Goal: Transaction & Acquisition: Purchase product/service

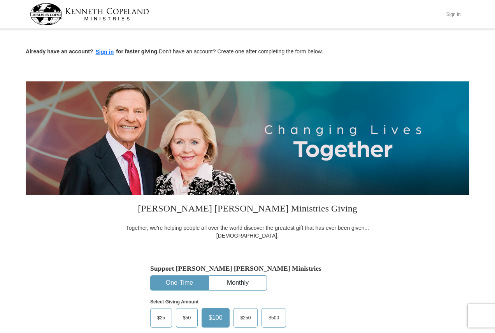
click at [454, 15] on button "Sign In" at bounding box center [452, 14] width 23 height 12
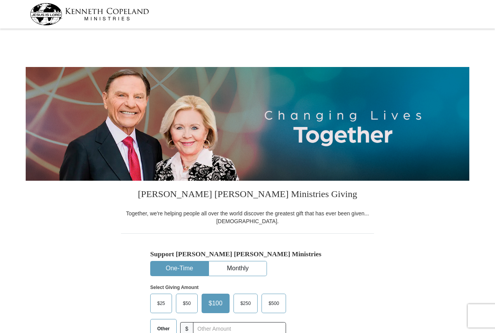
select select "PA"
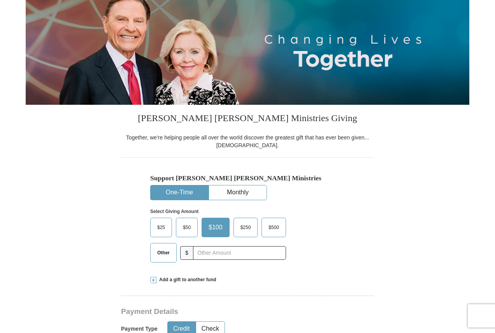
scroll to position [78, 0]
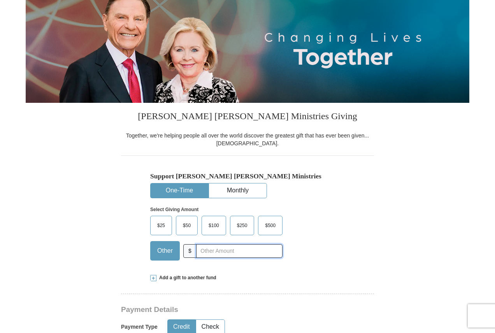
click at [233, 251] on input "text" at bounding box center [239, 251] width 86 height 14
type input "20"
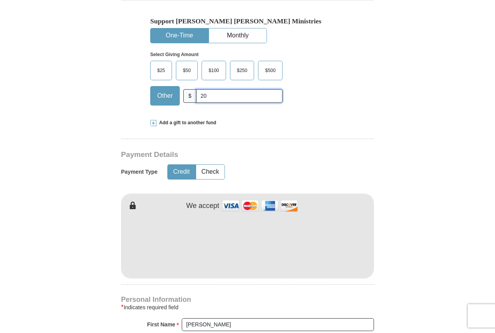
scroll to position [233, 0]
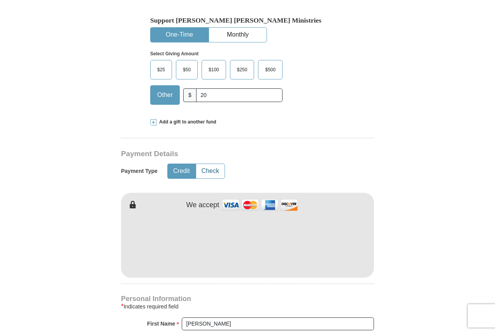
click at [205, 171] on button "Check" at bounding box center [210, 171] width 28 height 14
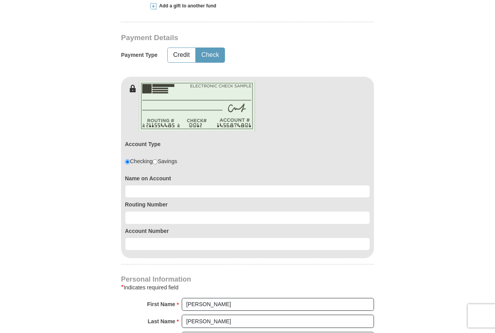
scroll to position [350, 0]
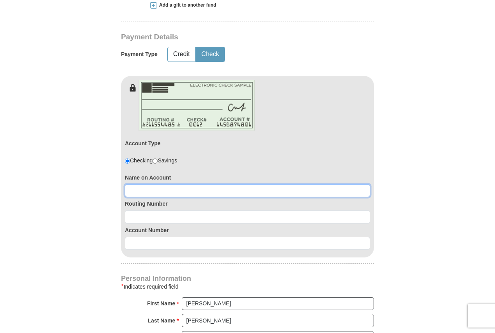
click at [167, 188] on input at bounding box center [247, 190] width 245 height 13
type input "Thomas D Howard"
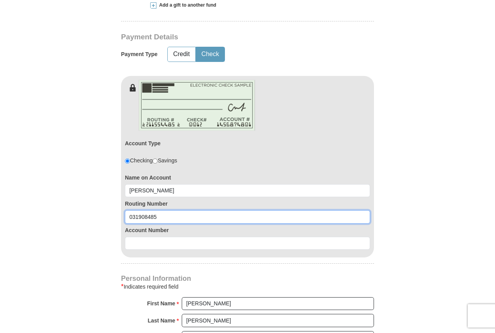
type input "031908485"
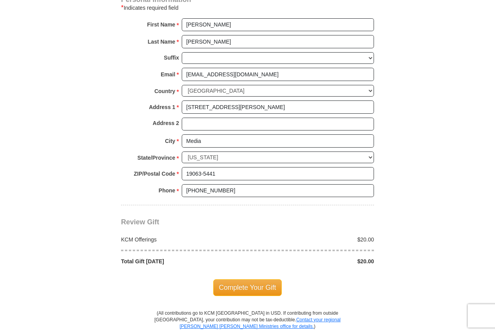
scroll to position [661, 0]
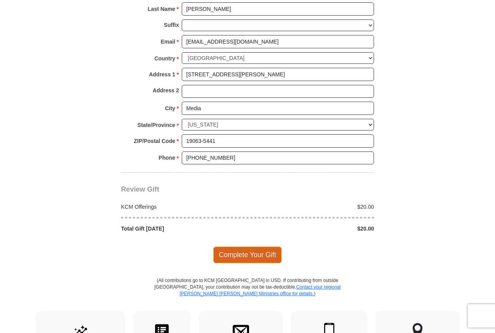
type input "0360154439"
click at [234, 263] on span "Complete Your Gift" at bounding box center [247, 254] width 69 height 16
